Goal: Transaction & Acquisition: Book appointment/travel/reservation

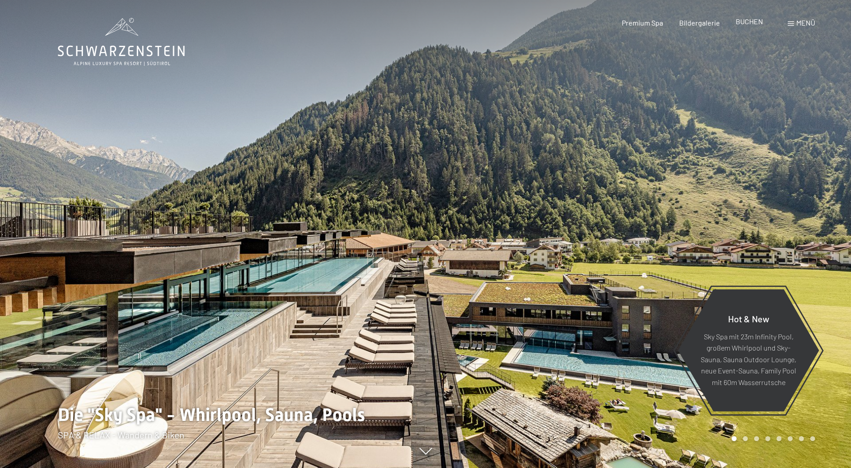
click at [746, 25] on span "BUCHEN" at bounding box center [748, 21] width 27 height 9
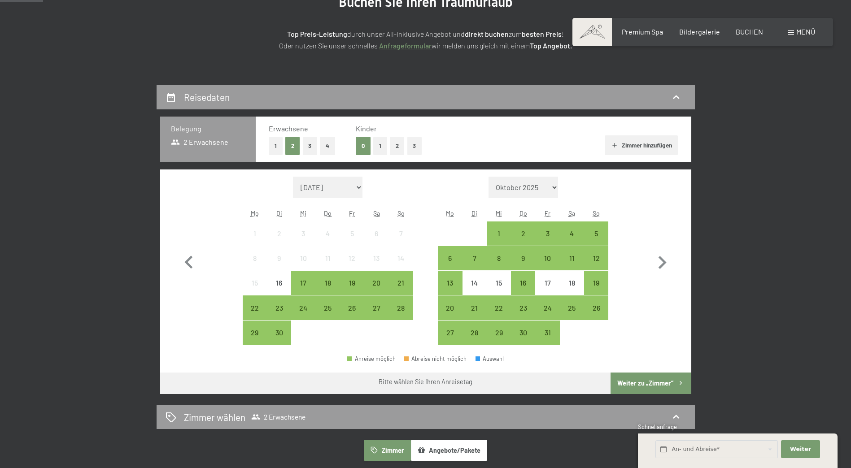
scroll to position [135, 0]
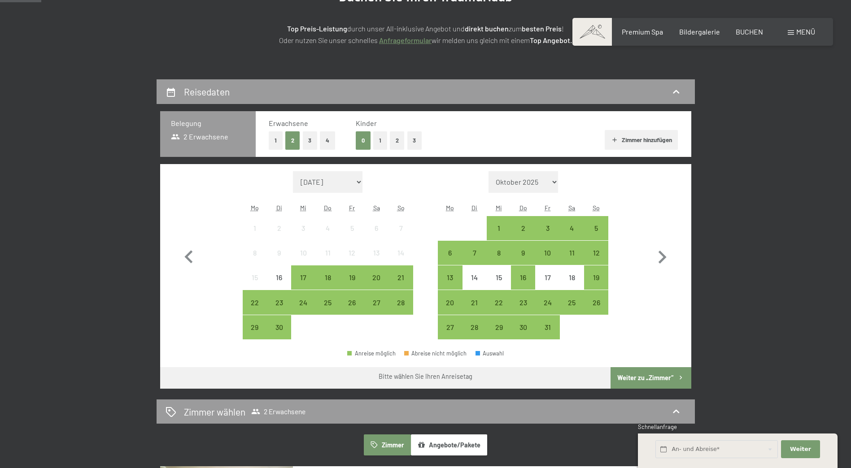
click at [357, 179] on select "September 2025 Oktober 2025 November 2025 Dezember 2025 Januar 2026 Februar 202…" at bounding box center [328, 182] width 70 height 22
select select "2026-05-01"
select select "2026-06-01"
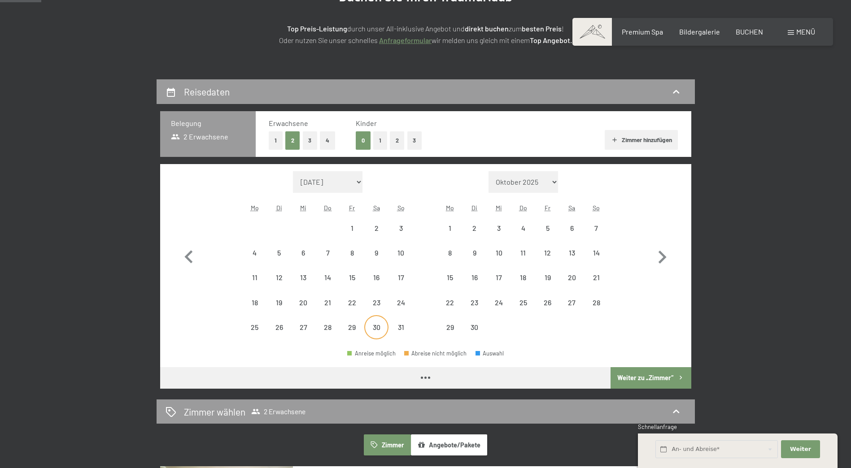
select select "2026-05-01"
select select "2026-06-01"
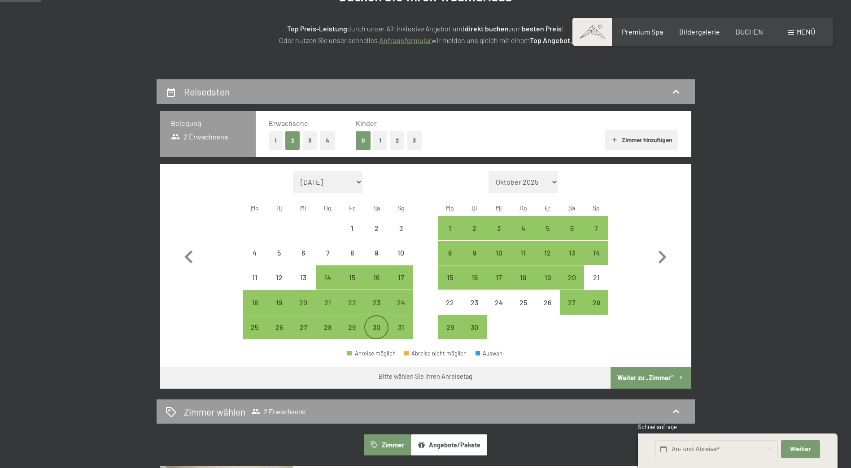
click at [373, 320] on div "30" at bounding box center [376, 327] width 22 height 22
select select "2026-05-01"
select select "2026-06-01"
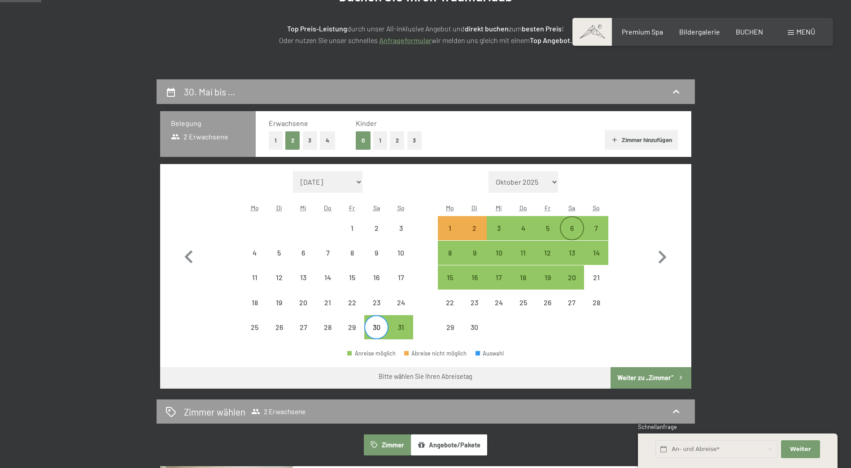
click at [566, 226] on div "6" at bounding box center [571, 236] width 22 height 22
select select "2026-05-01"
select select "2026-06-01"
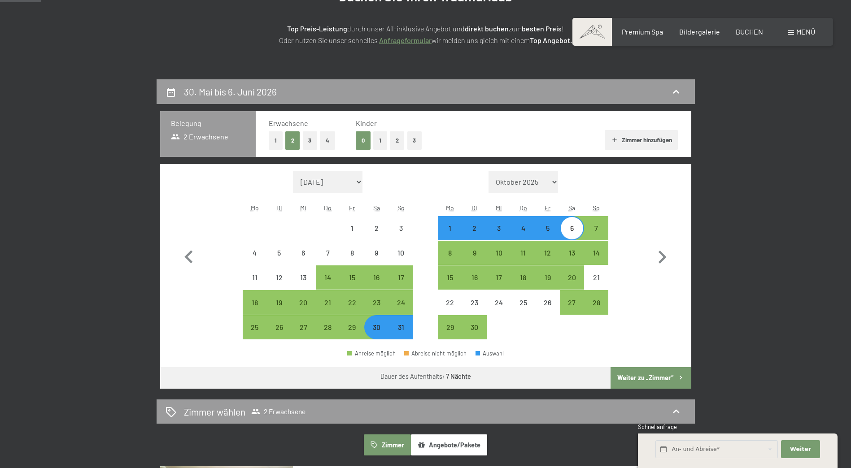
click at [642, 373] on button "Weiter zu „Zimmer“" at bounding box center [650, 378] width 80 height 22
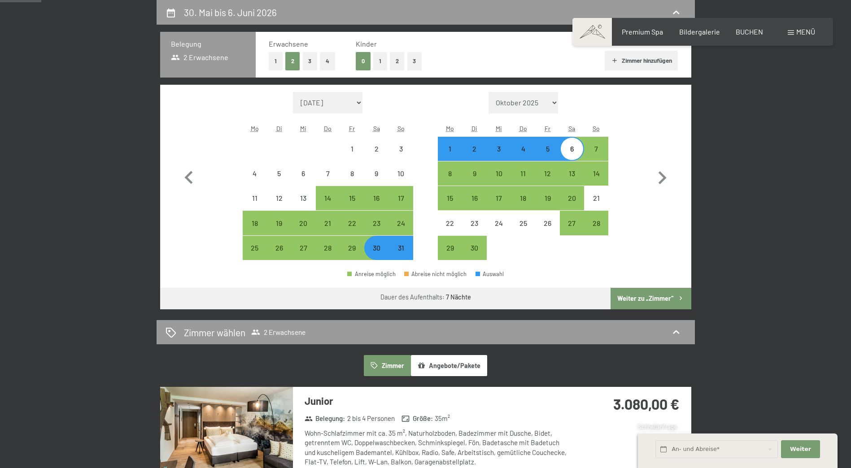
select select "2026-05-01"
select select "2026-06-01"
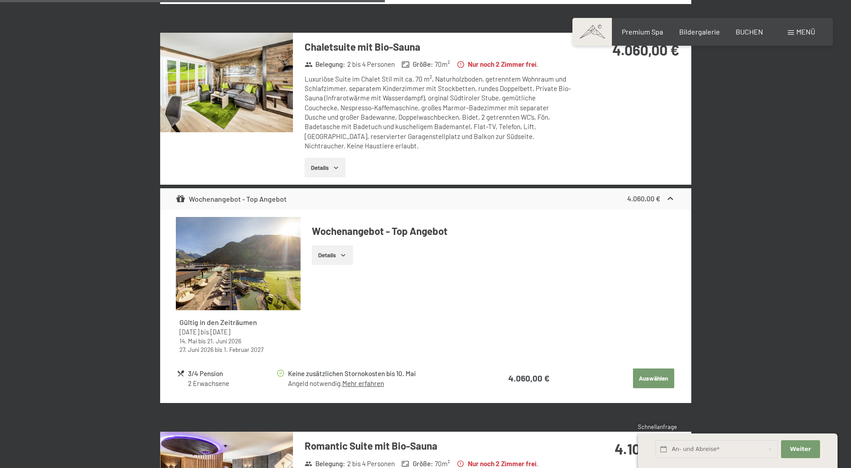
scroll to position [1918, 0]
